Goal: Feedback & Contribution: Contribute content

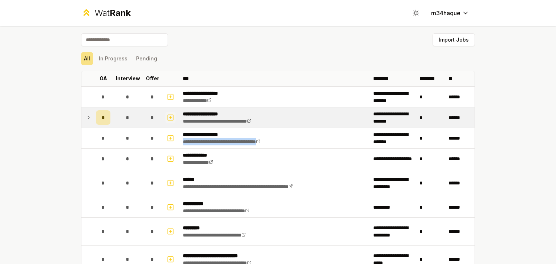
click at [167, 121] on icon "button" at bounding box center [170, 117] width 7 height 9
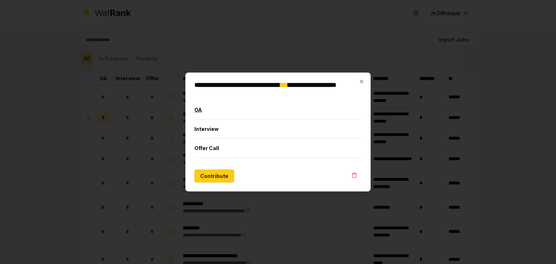
click at [229, 108] on button "OA" at bounding box center [277, 110] width 167 height 19
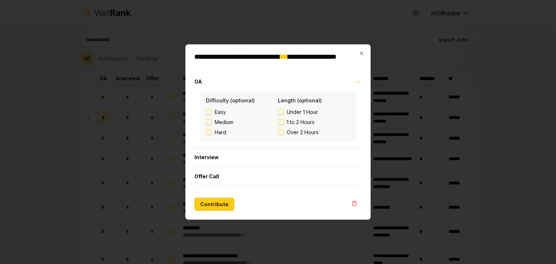
click at [214, 110] on label "Easy" at bounding box center [242, 112] width 72 height 7
click at [212, 110] on button "Easy" at bounding box center [209, 112] width 6 height 6
click at [287, 111] on span "Under 1 Hour" at bounding box center [302, 112] width 31 height 7
click at [284, 111] on button "Under 1 Hour" at bounding box center [281, 112] width 6 height 6
click at [223, 201] on button "Contribute" at bounding box center [214, 204] width 40 height 13
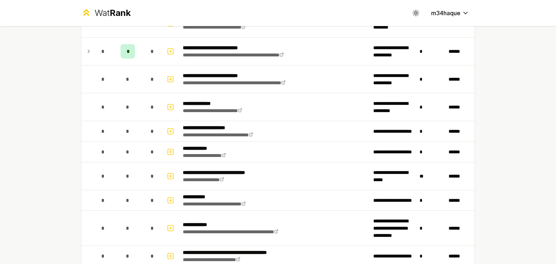
scroll to position [334, 0]
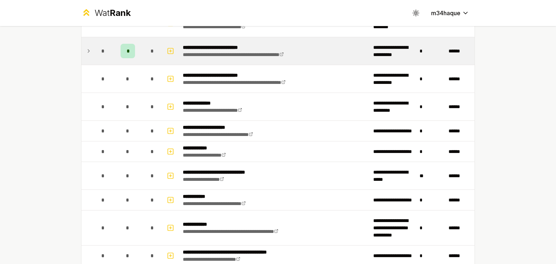
click at [88, 49] on icon at bounding box center [89, 51] width 6 height 9
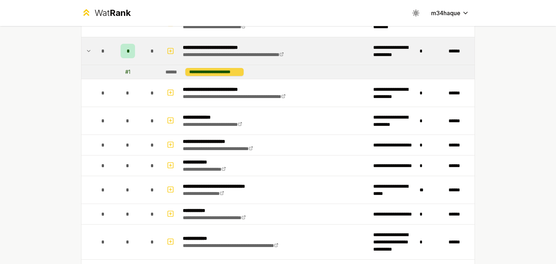
click at [213, 71] on div "**********" at bounding box center [214, 72] width 58 height 8
click at [168, 47] on icon "button" at bounding box center [170, 51] width 7 height 9
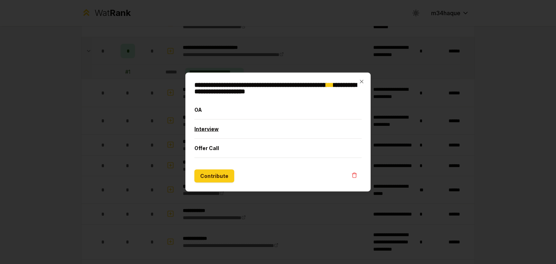
click at [228, 125] on button "Interview" at bounding box center [277, 129] width 167 height 19
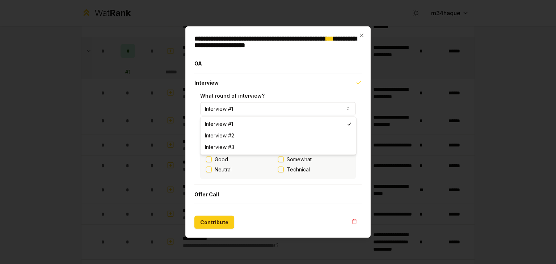
click at [335, 109] on button "Interview #1" at bounding box center [278, 108] width 156 height 13
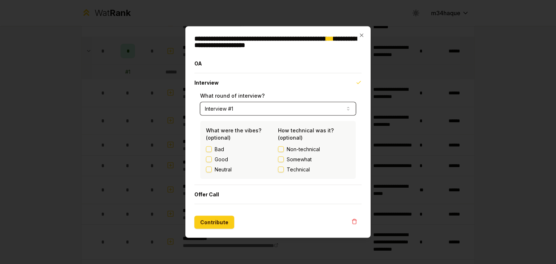
click at [335, 109] on button "Interview #1" at bounding box center [278, 108] width 156 height 13
click at [361, 37] on icon "button" at bounding box center [362, 36] width 6 height 6
